Goal: Task Accomplishment & Management: Use online tool/utility

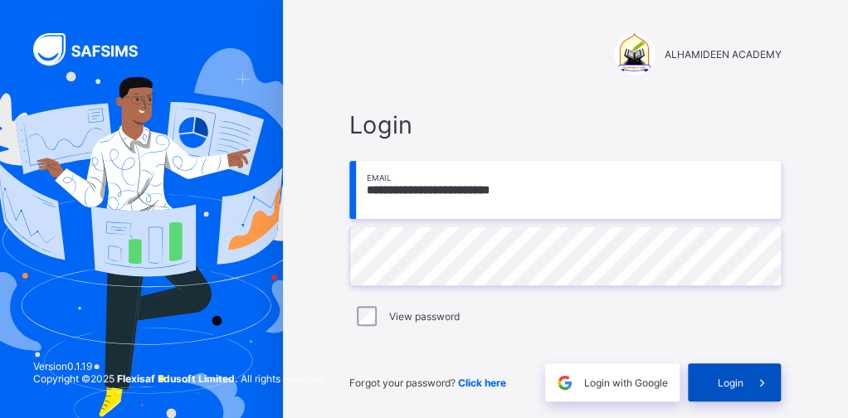
click at [731, 373] on div "Login" at bounding box center [734, 383] width 93 height 38
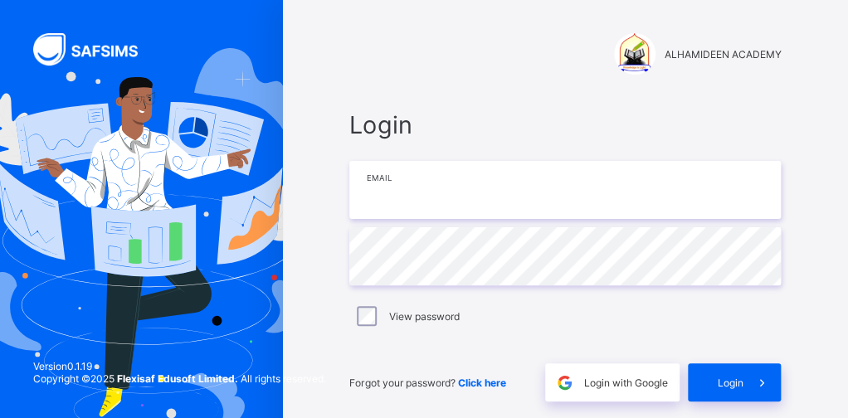
click at [433, 186] on input "email" at bounding box center [565, 190] width 432 height 58
type input "*"
type input "**********"
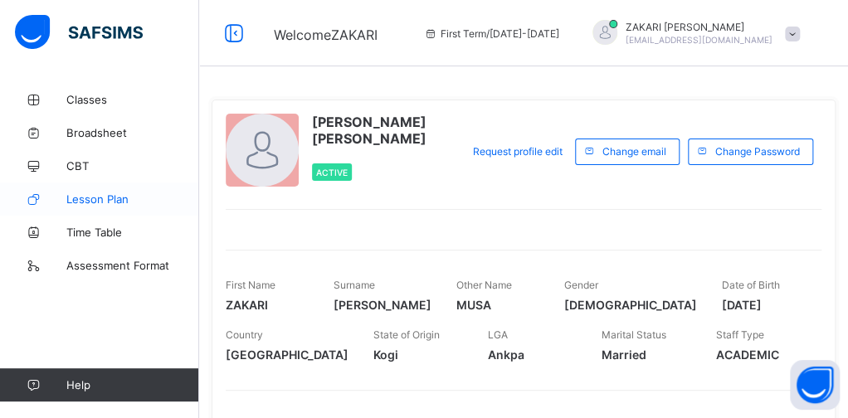
click at [100, 200] on span "Lesson Plan" at bounding box center [132, 199] width 133 height 13
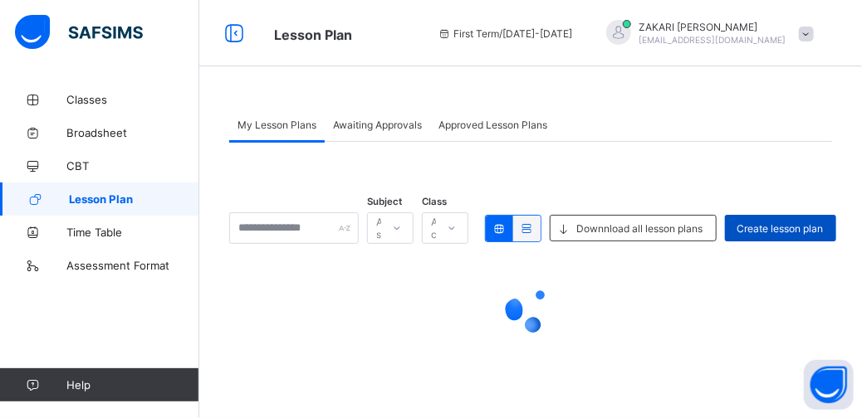
click at [790, 236] on div "Create lesson plan" at bounding box center [780, 228] width 111 height 27
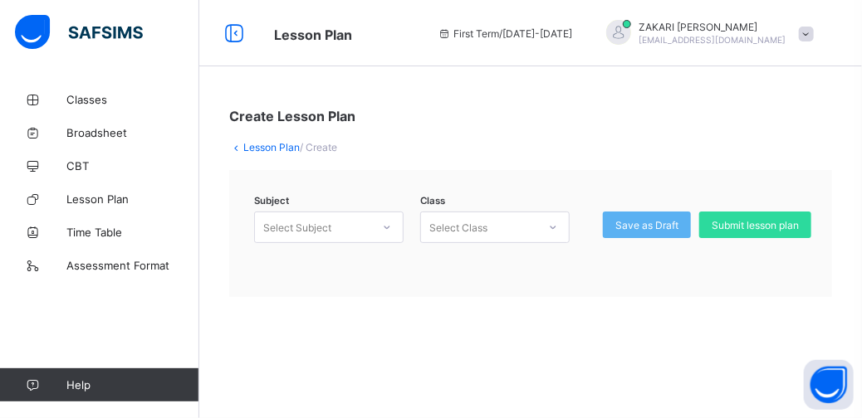
click at [302, 229] on div "Select Subject" at bounding box center [297, 228] width 68 height 32
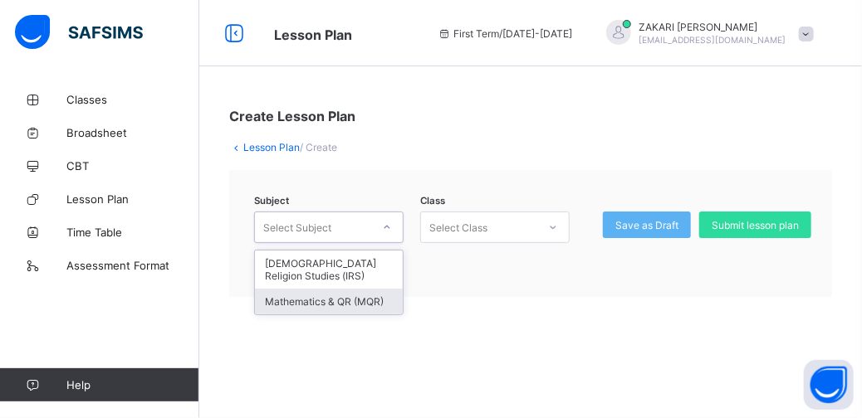
click at [349, 299] on div "Mathematics & QR (MQR)" at bounding box center [329, 302] width 148 height 26
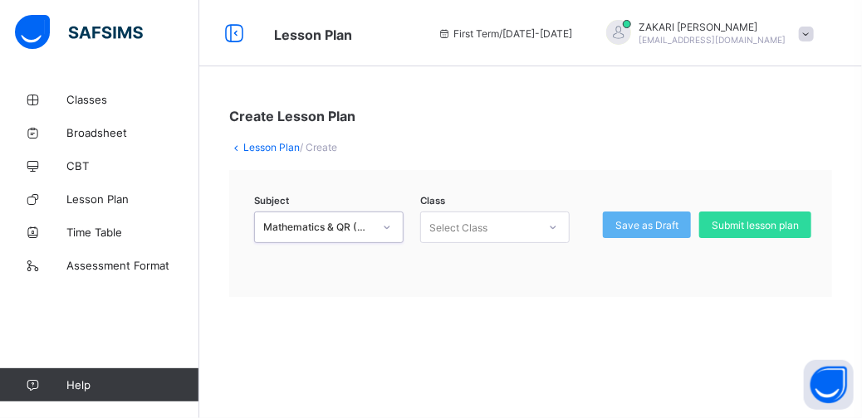
click at [555, 231] on icon at bounding box center [553, 227] width 10 height 17
click at [392, 199] on div "Subject Mathematics & QR (MQR) Class Select Class Save as Draft Submit lesson p…" at bounding box center [530, 233] width 603 height 127
click at [383, 272] on div "Subject Mathematics & QR (MQR) Class Select Class Save as Draft Submit lesson p…" at bounding box center [530, 233] width 603 height 127
click at [479, 161] on div "Create Lesson Plan Lesson Plan / Create Subject Mathematics & QR (MQR) Class Se…" at bounding box center [530, 202] width 662 height 239
click at [391, 227] on icon at bounding box center [387, 227] width 10 height 17
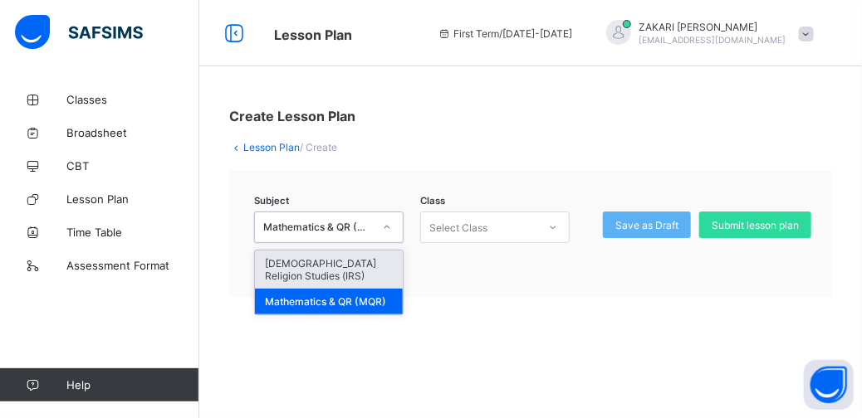
click at [348, 266] on div "[DEMOGRAPHIC_DATA] Religion Studies (IRS)" at bounding box center [329, 270] width 148 height 38
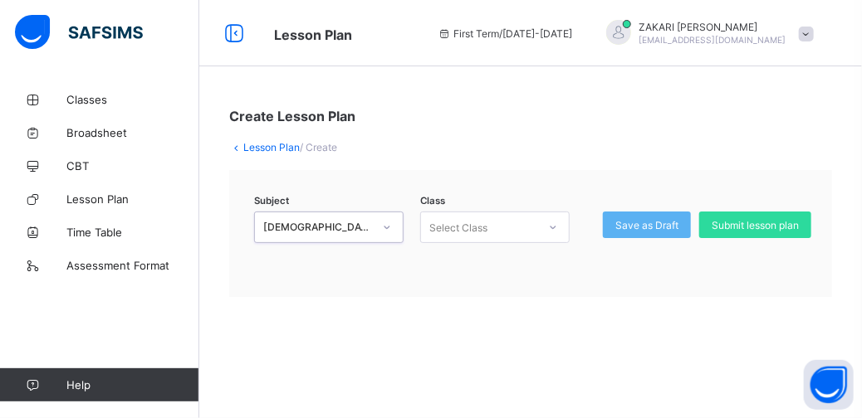
click at [556, 231] on div at bounding box center [553, 227] width 28 height 27
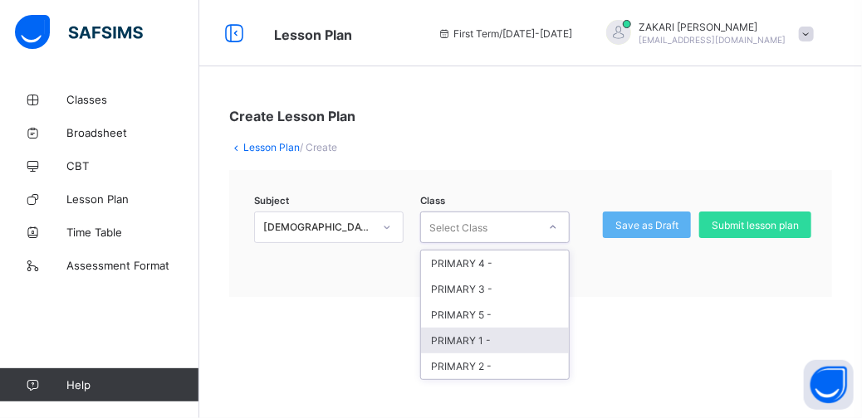
click at [512, 346] on div "PRIMARY 1 -" at bounding box center [495, 341] width 148 height 26
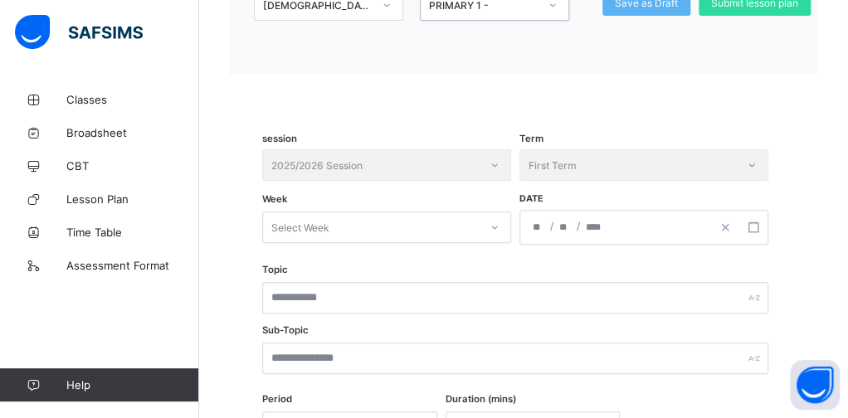
scroll to position [231, 0]
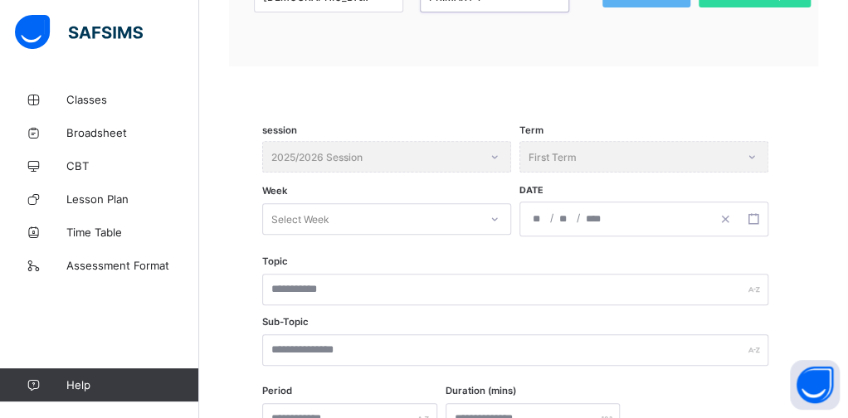
click at [492, 218] on icon at bounding box center [495, 219] width 10 height 17
click at [471, 214] on div "Select Week" at bounding box center [371, 219] width 216 height 23
